Goal: Task Accomplishment & Management: Use online tool/utility

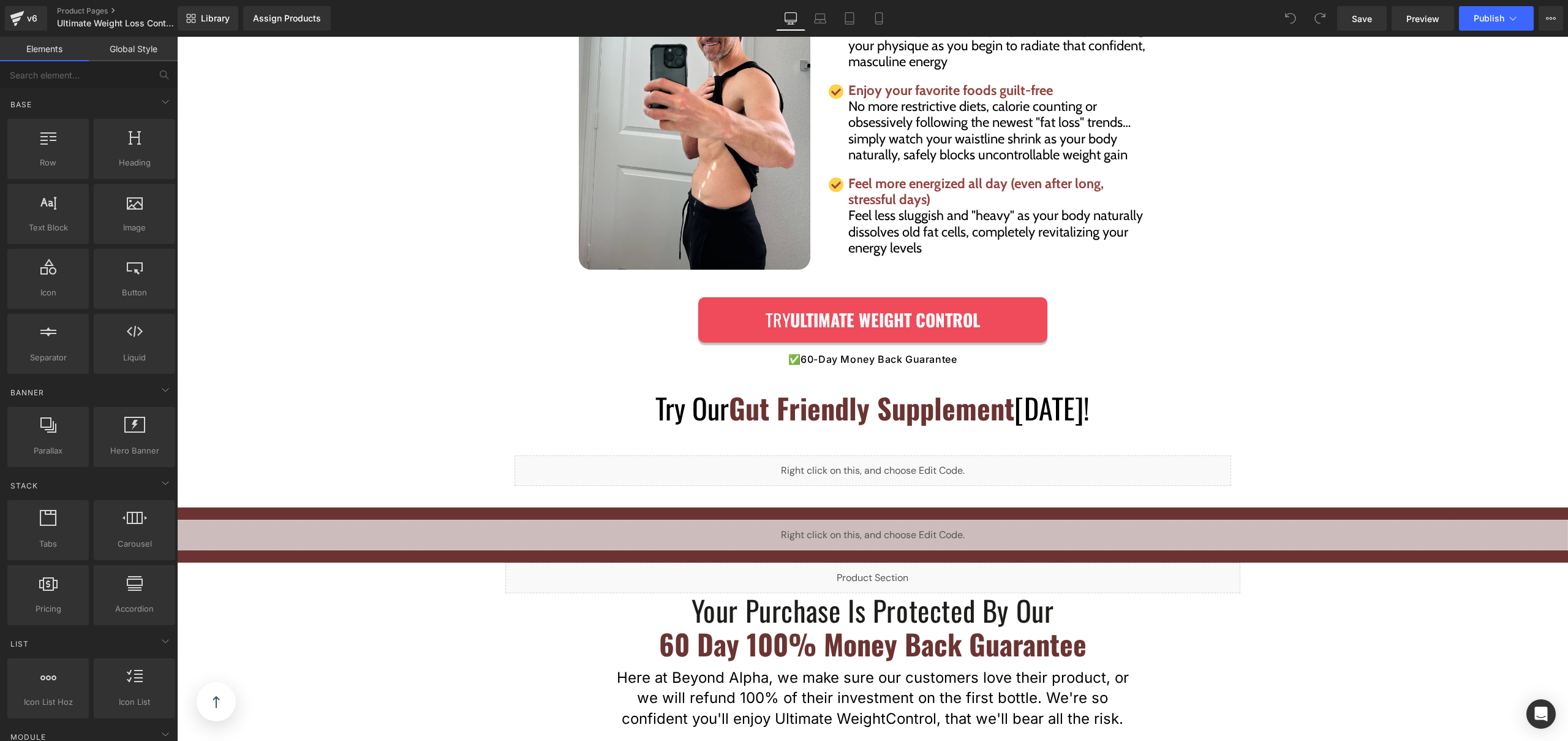
scroll to position [4970, 0]
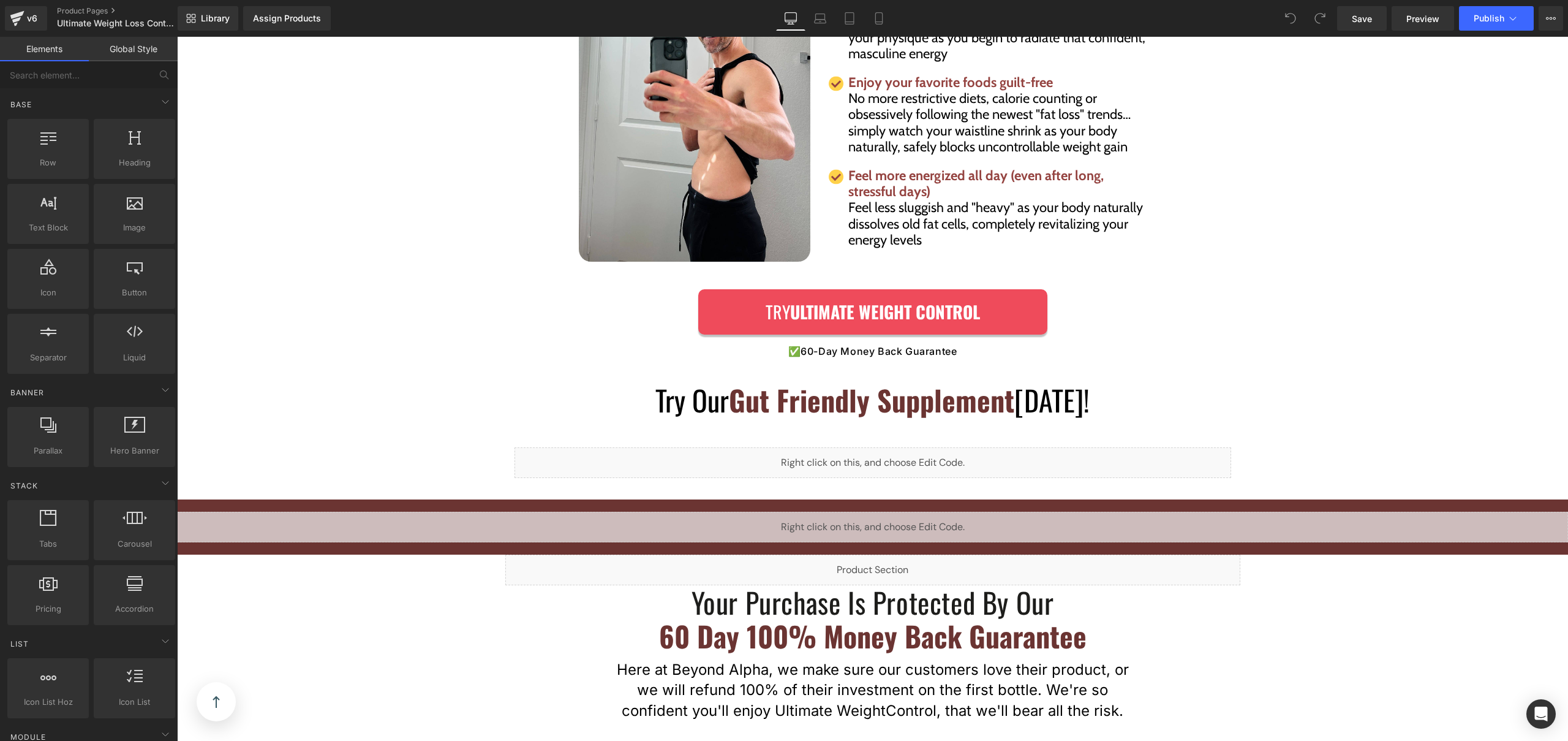
click at [886, 555] on div "Liquid" at bounding box center [873, 570] width 735 height 30
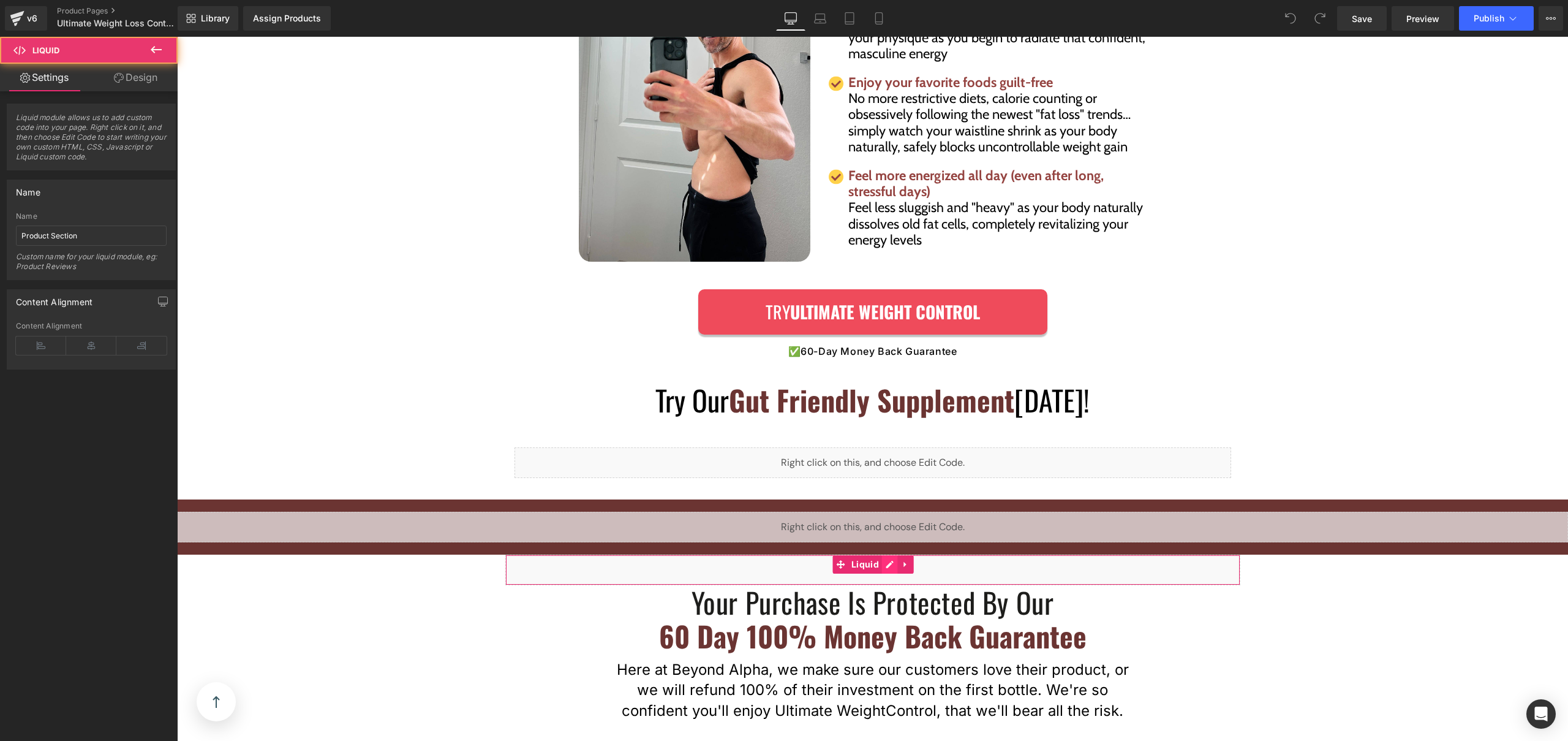
click at [889, 555] on div "Liquid" at bounding box center [873, 570] width 735 height 30
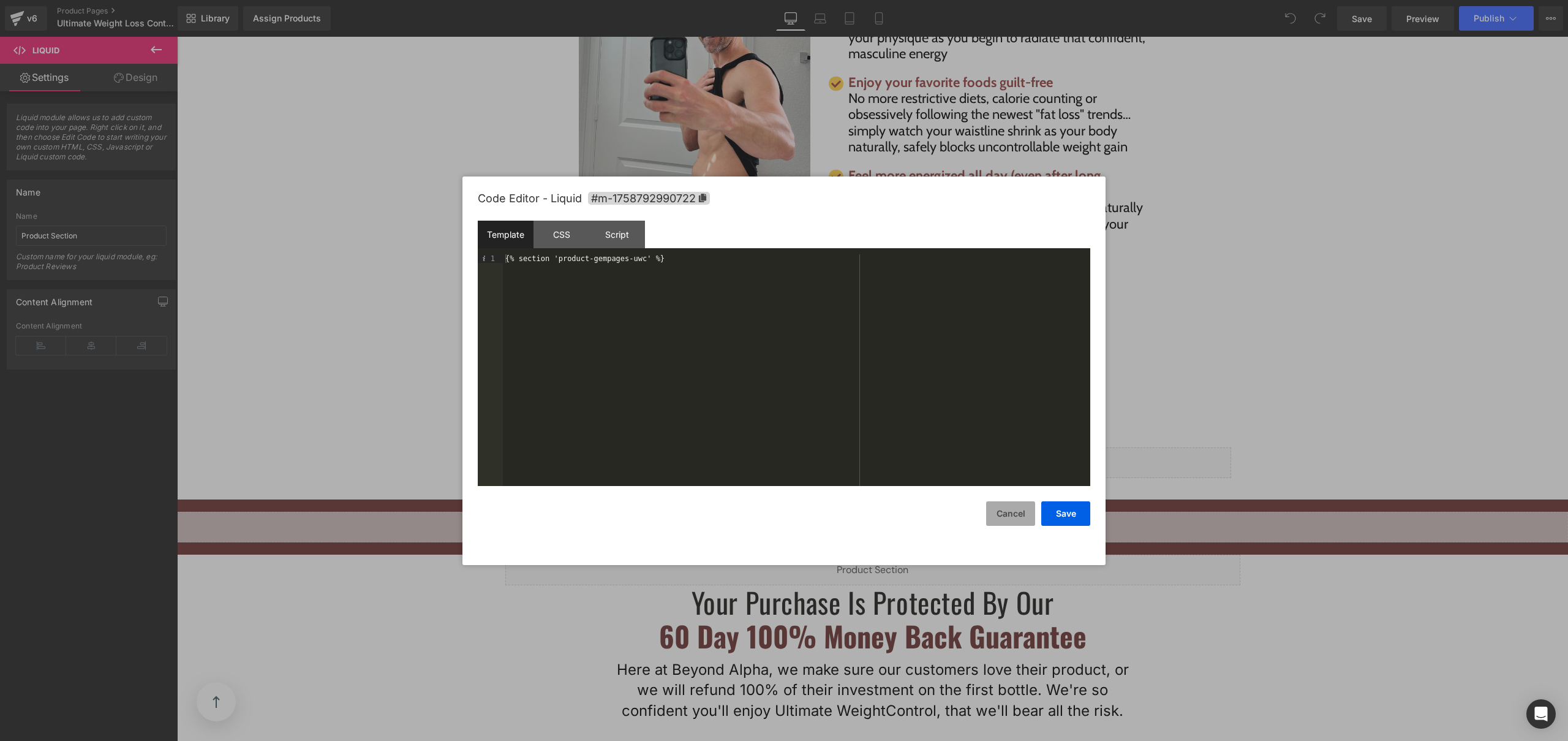
click at [1001, 518] on button "Cancel" at bounding box center [1011, 513] width 49 height 25
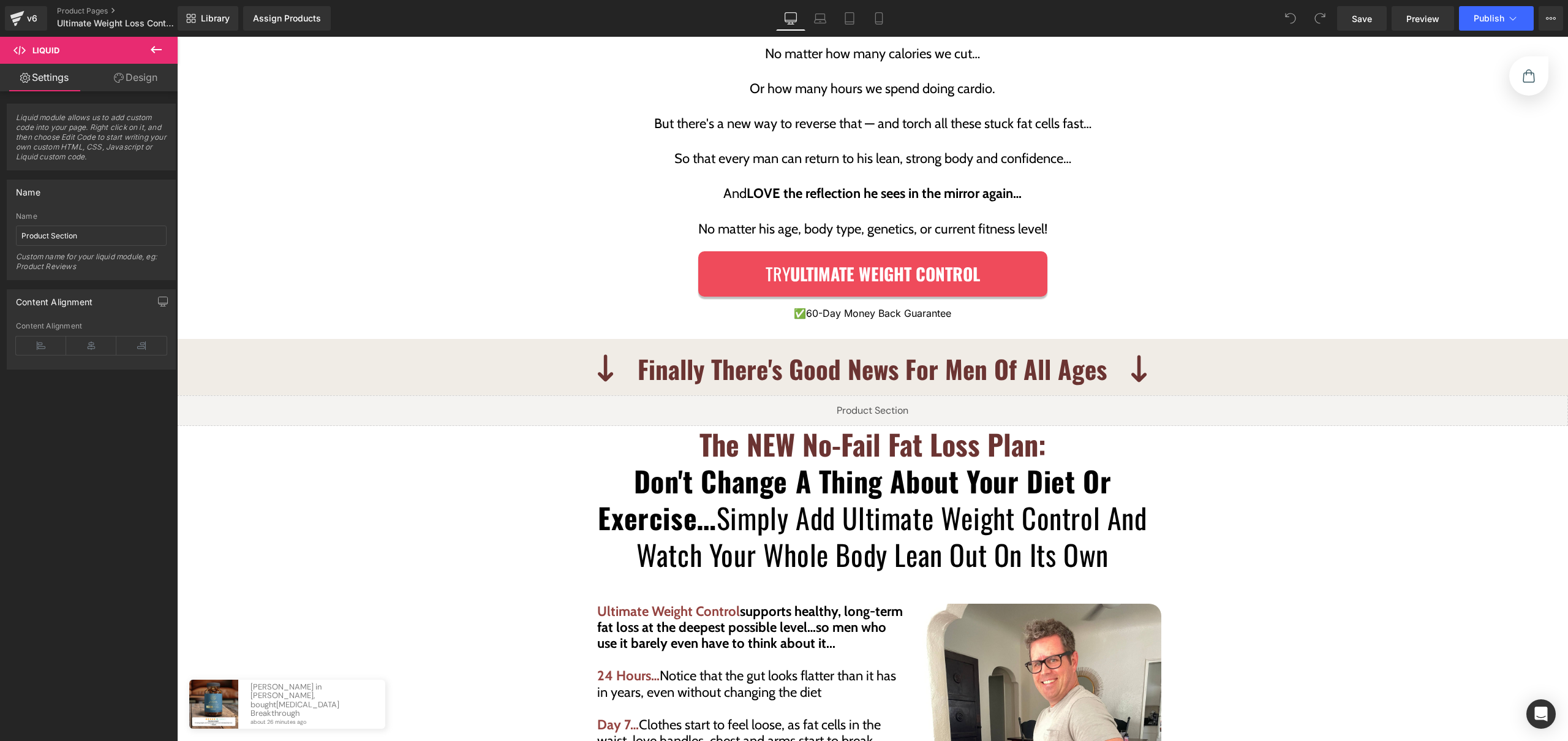
scroll to position [2465, 0]
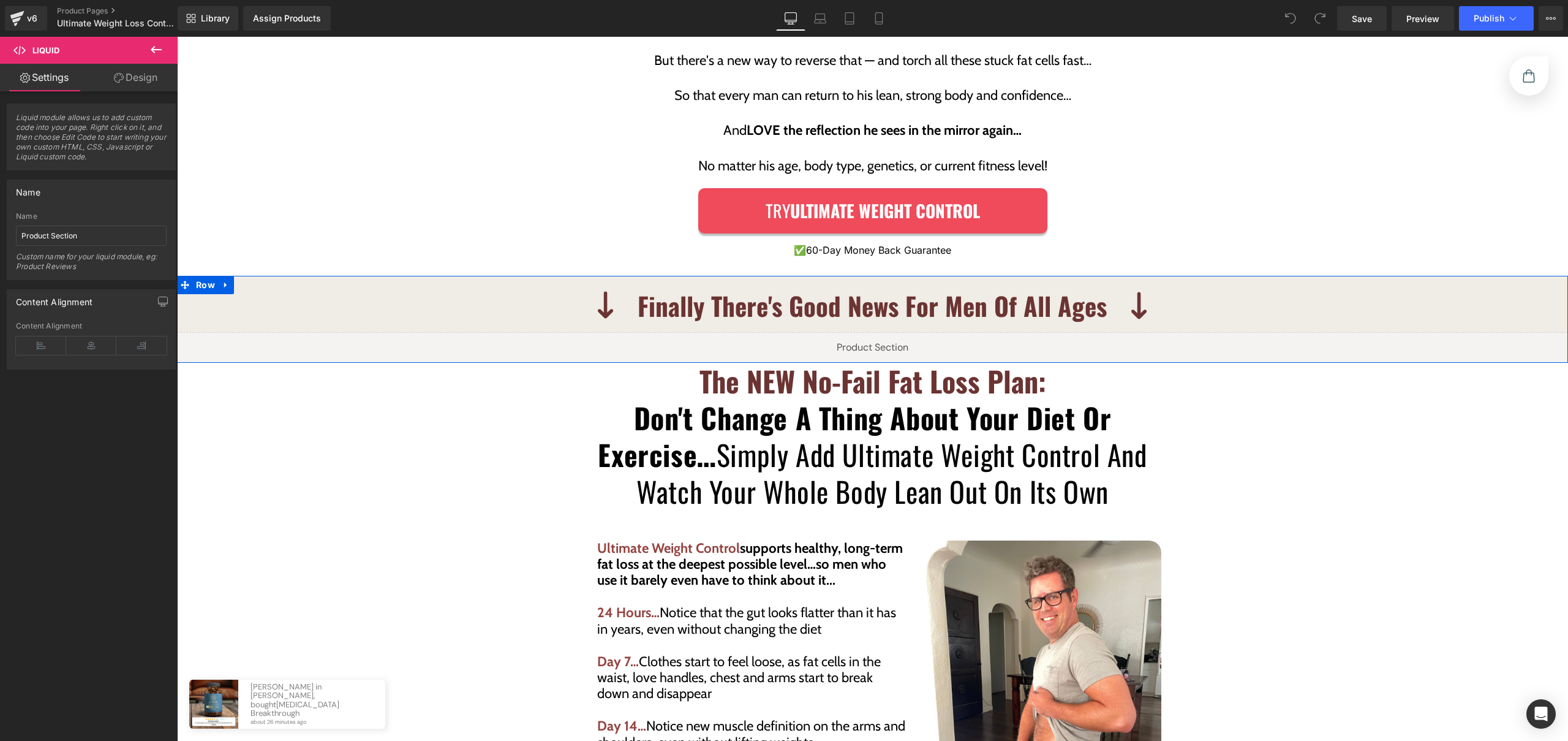
click at [899, 338] on icon at bounding box center [899, 342] width 7 height 7
click at [864, 332] on div "Liquid" at bounding box center [872, 347] width 1391 height 30
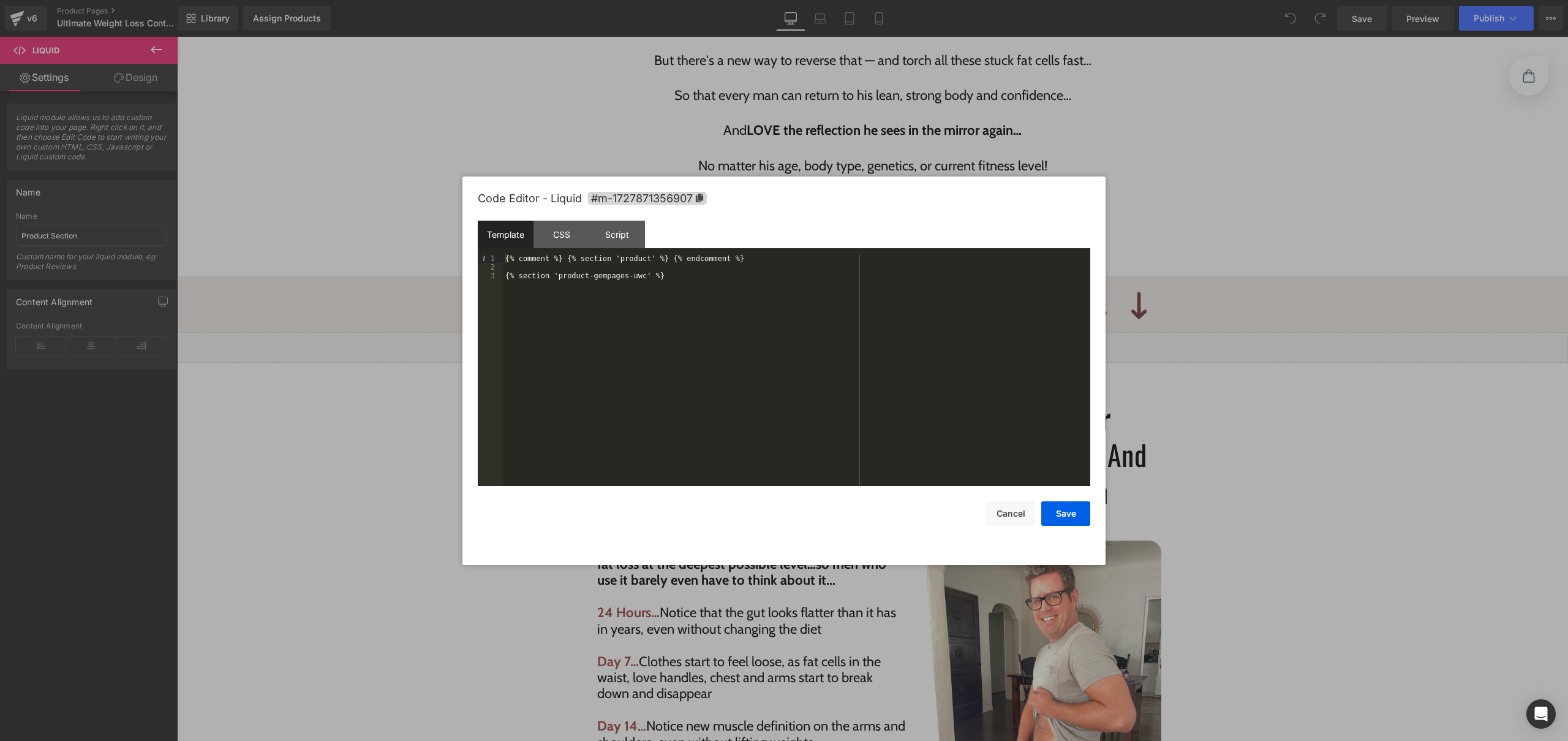
click at [639, 277] on div "{% comment %} {% section 'product' %} {% endcomment %} {% section 'product-gemp…" at bounding box center [797, 378] width 588 height 248
drag, startPoint x: 620, startPoint y: 277, endPoint x: 576, endPoint y: 277, distance: 44.0
click at [576, 277] on div "{% comment %} {% section 'product' %} {% endcomment %} {% section 'product-gemp…" at bounding box center [797, 378] width 588 height 248
click at [569, 243] on div "CSS" at bounding box center [561, 234] width 56 height 28
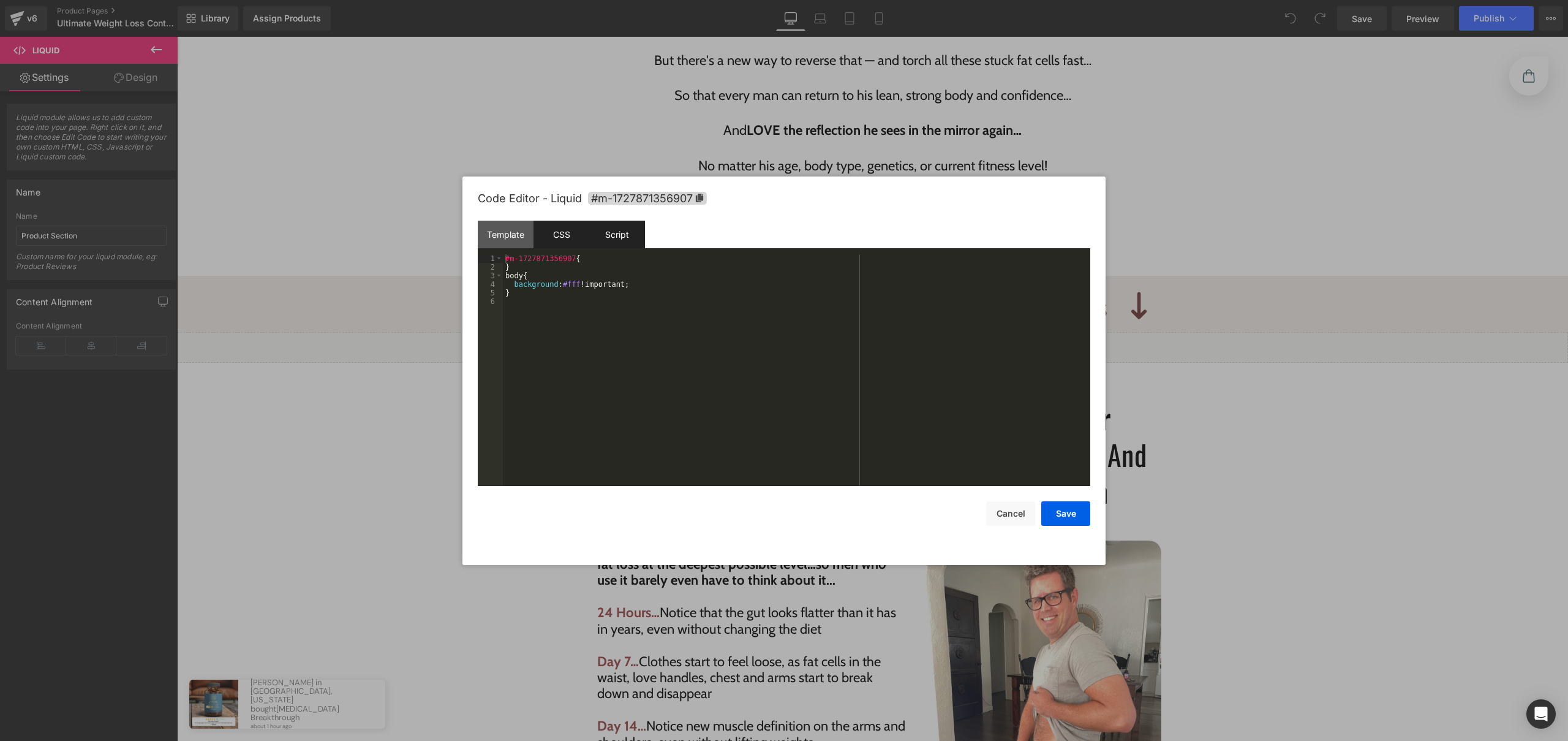
click at [617, 243] on div "Script" at bounding box center [617, 234] width 56 height 28
click at [569, 246] on div "CSS" at bounding box center [561, 234] width 56 height 28
click at [521, 240] on div "Template" at bounding box center [505, 234] width 56 height 28
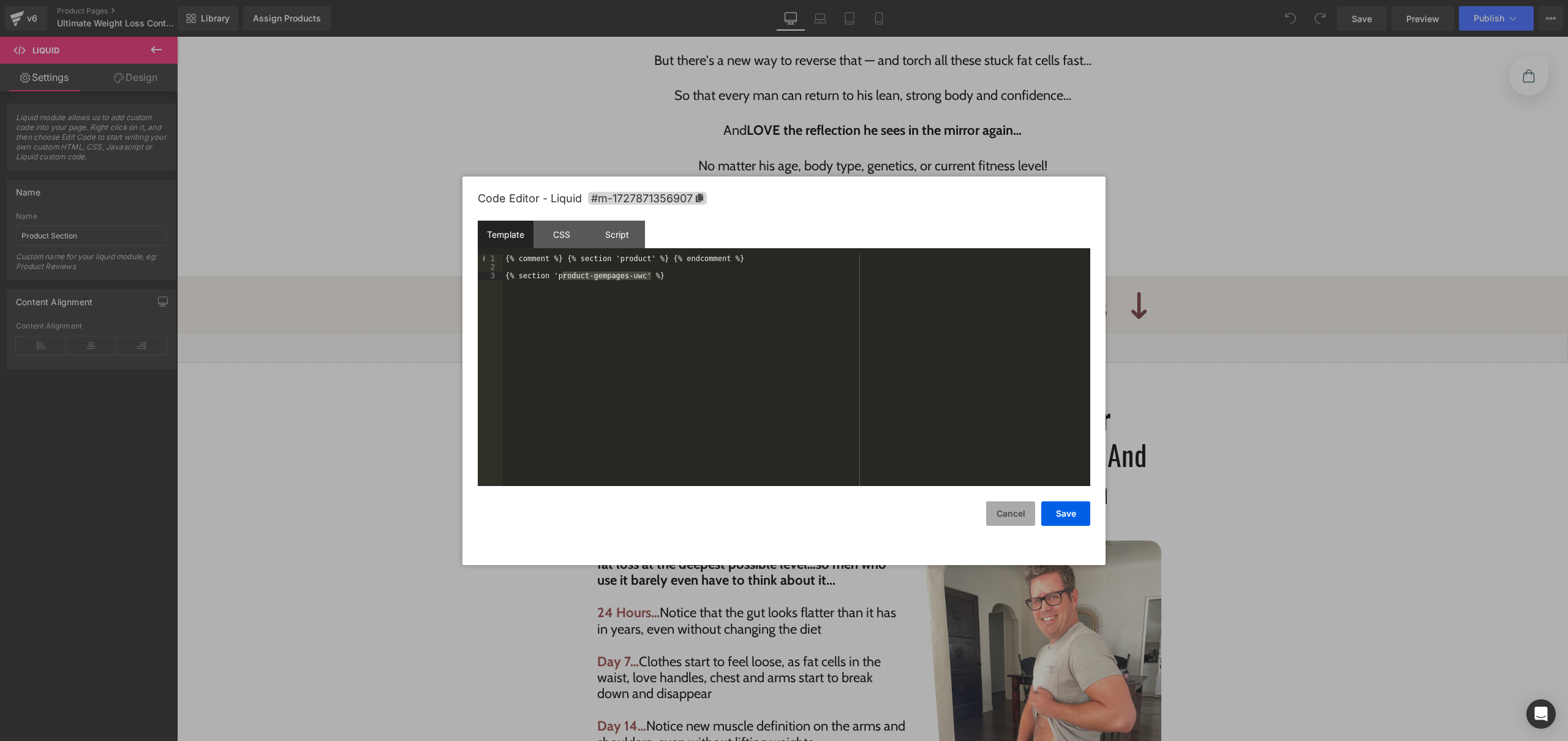
click at [1003, 517] on button "Cancel" at bounding box center [1011, 513] width 49 height 25
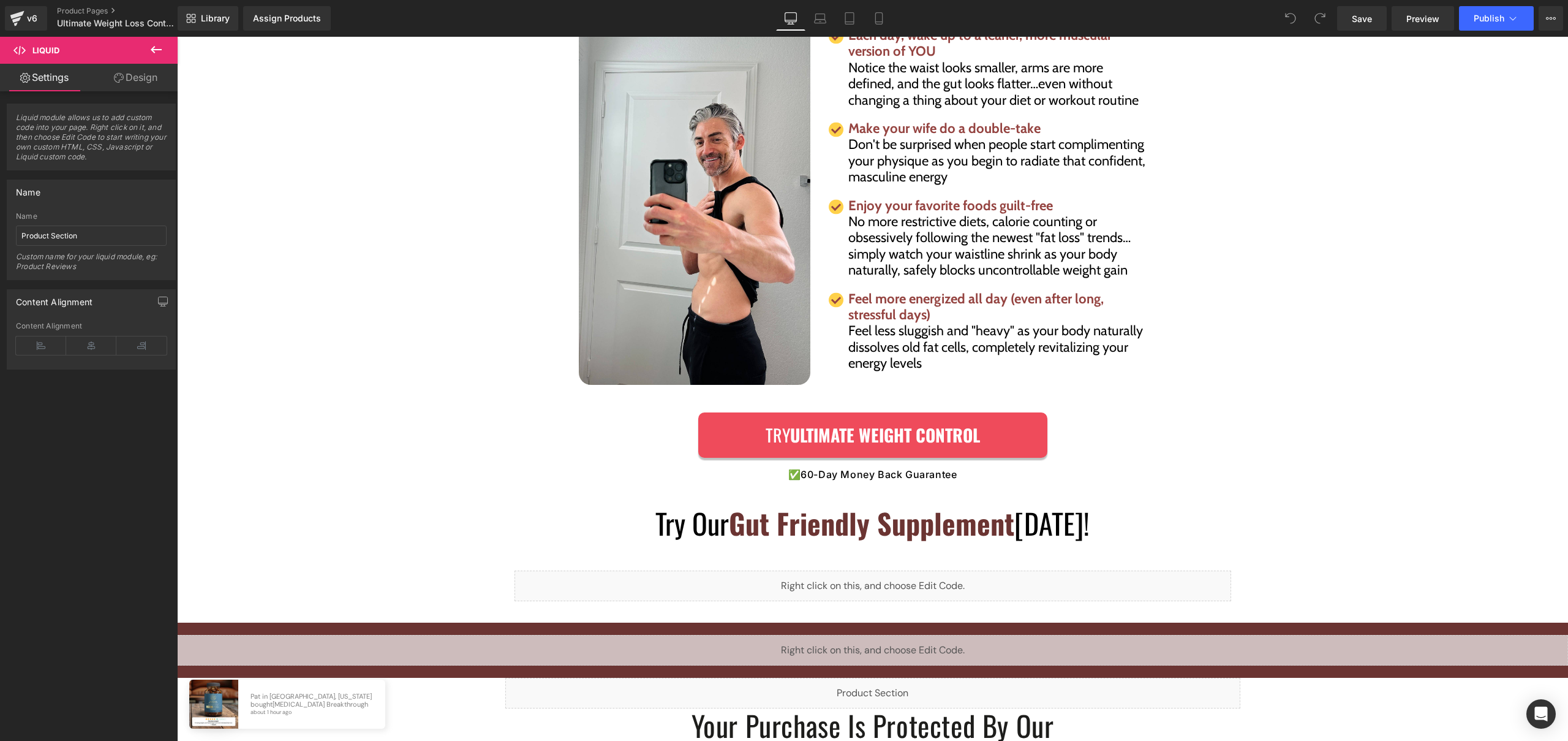
scroll to position [4897, 0]
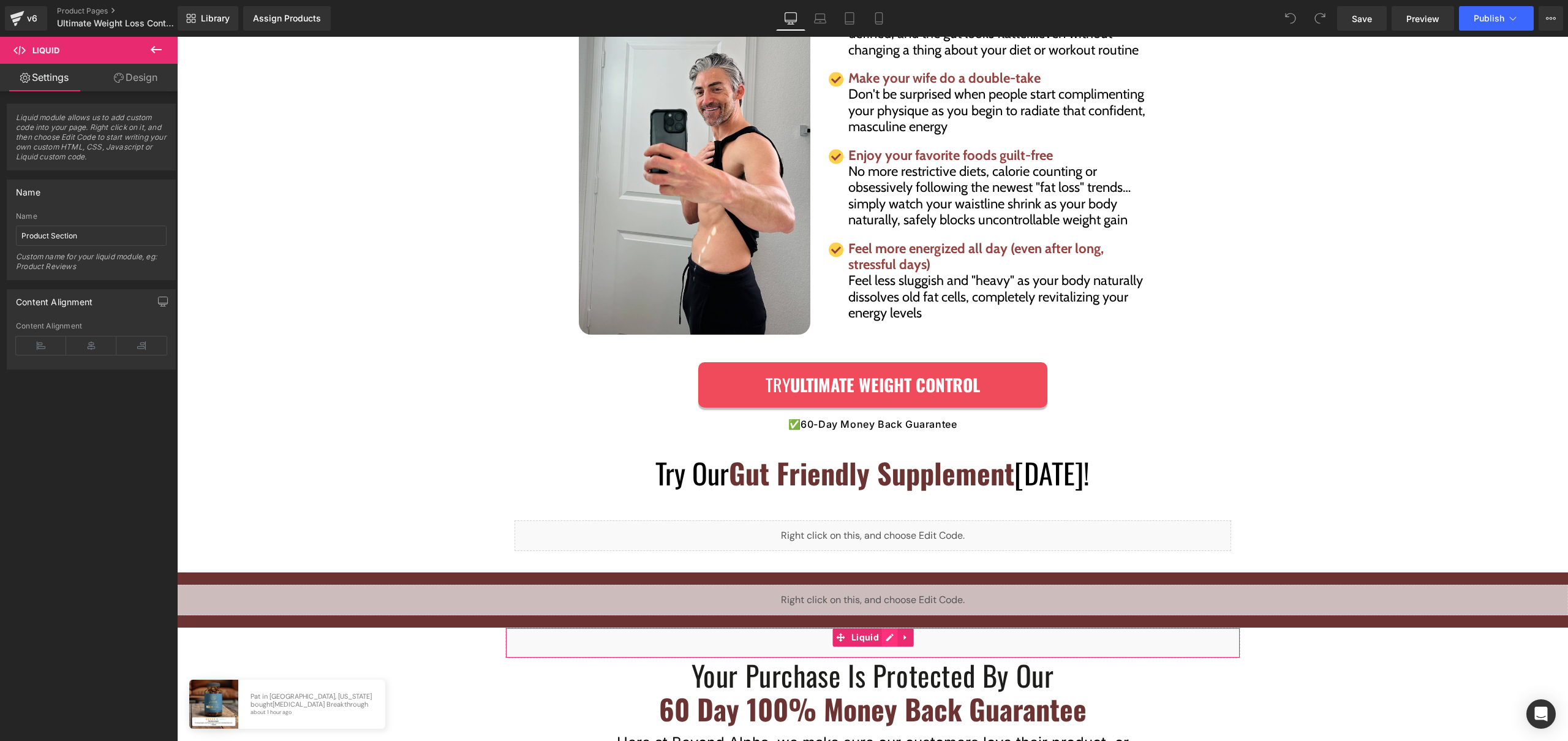
click at [889, 627] on div "Liquid" at bounding box center [873, 642] width 735 height 30
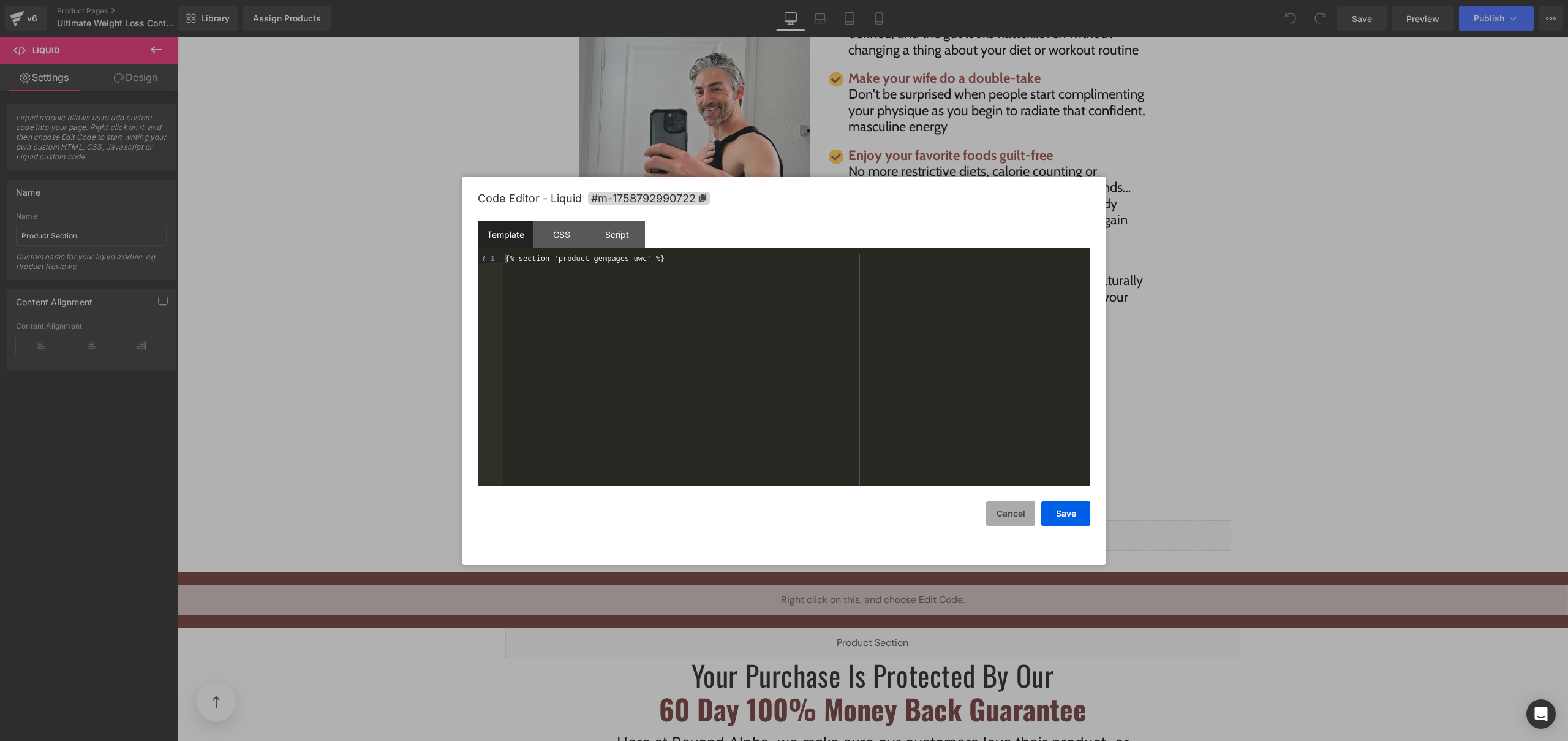
click at [988, 514] on button "Cancel" at bounding box center [1011, 513] width 49 height 25
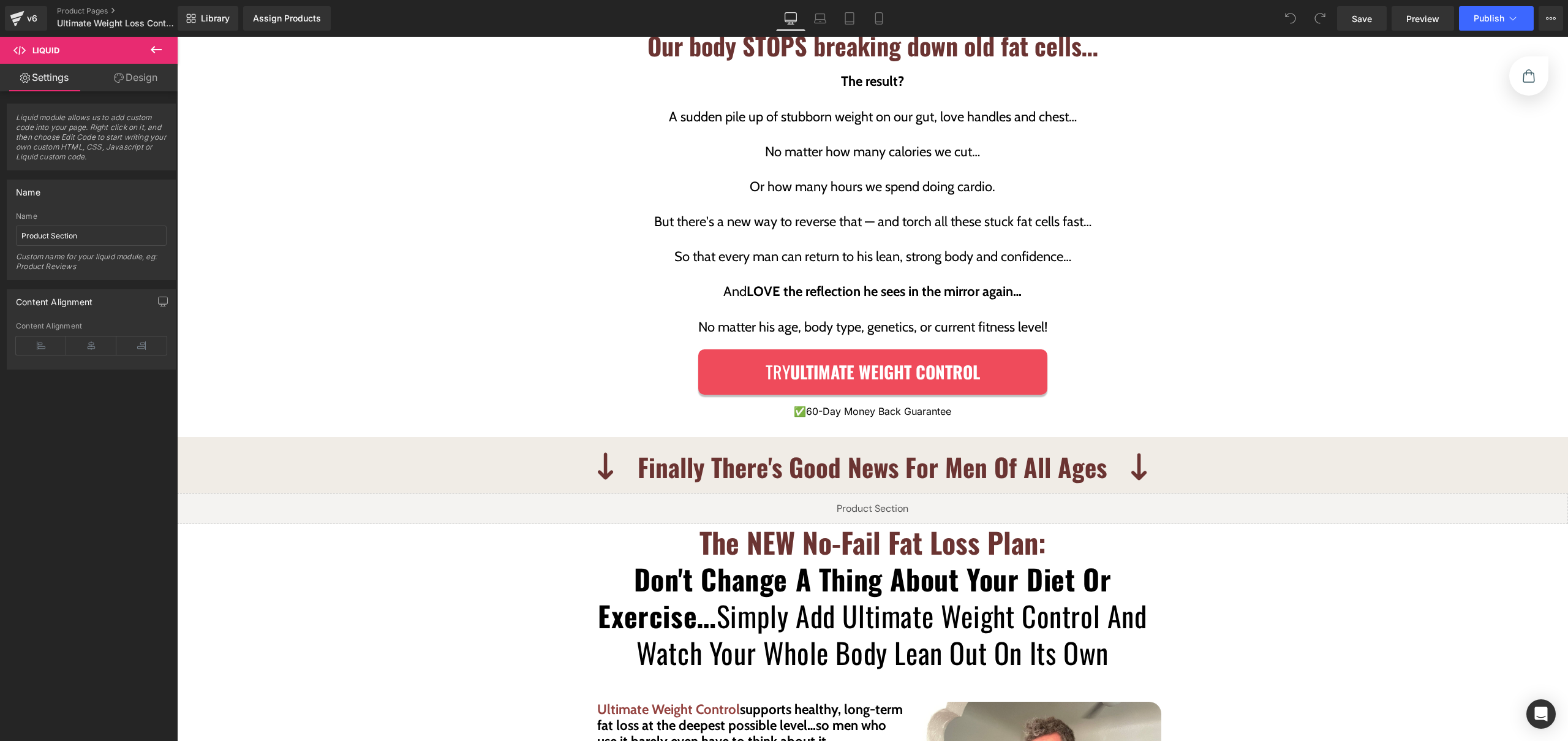
scroll to position [2367, 0]
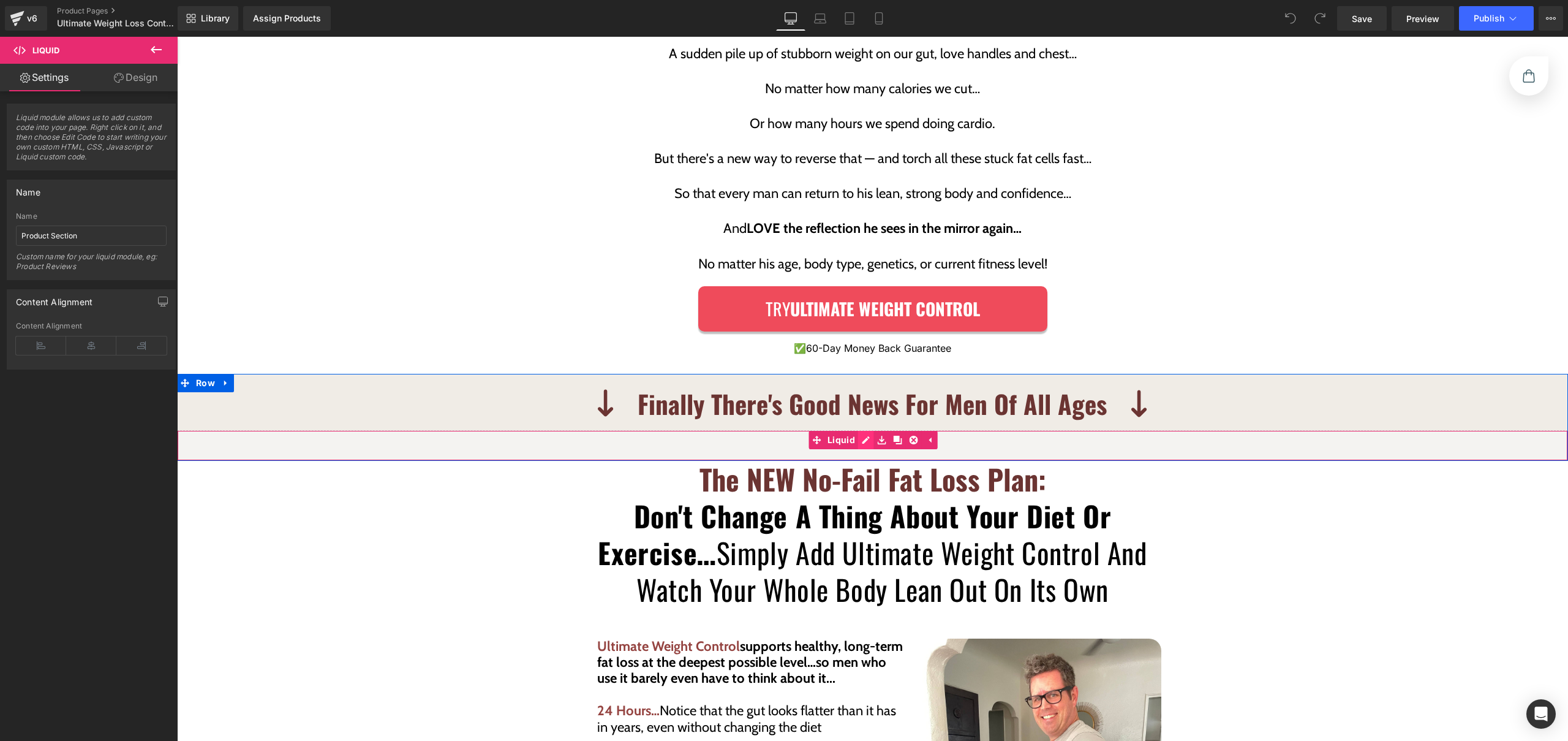
click at [857, 430] on div "Liquid" at bounding box center [872, 445] width 1391 height 30
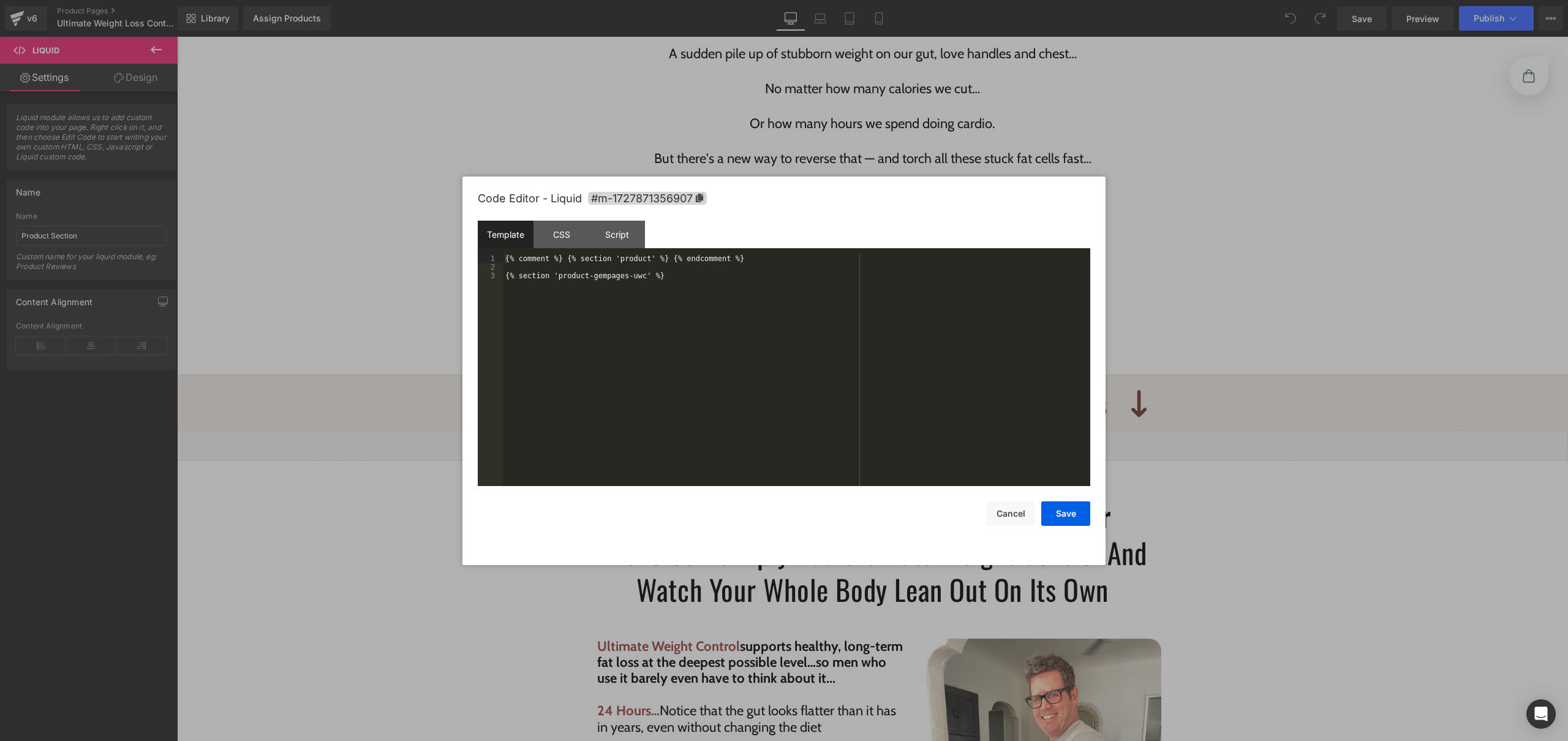
click at [583, 122] on div at bounding box center [784, 370] width 1568 height 741
